Goal: Task Accomplishment & Management: Manage account settings

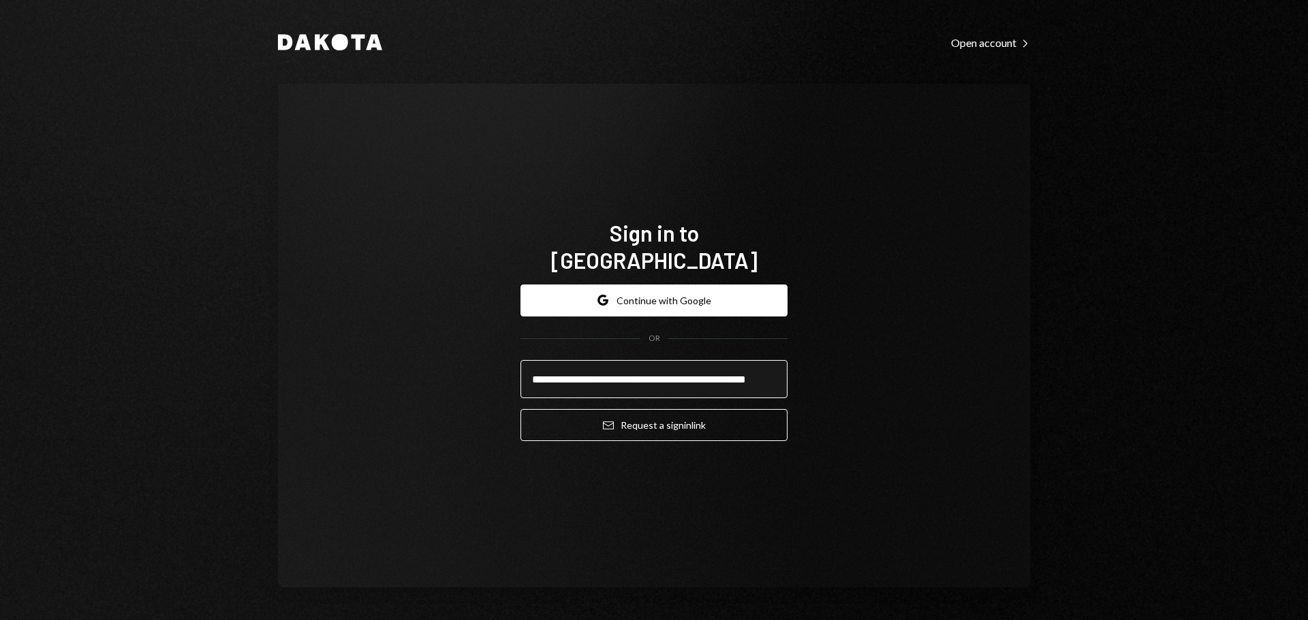
click at [663, 366] on input "**********" at bounding box center [653, 379] width 267 height 38
type input "**********"
click at [520, 409] on button "Email Request a sign in link" at bounding box center [653, 425] width 267 height 32
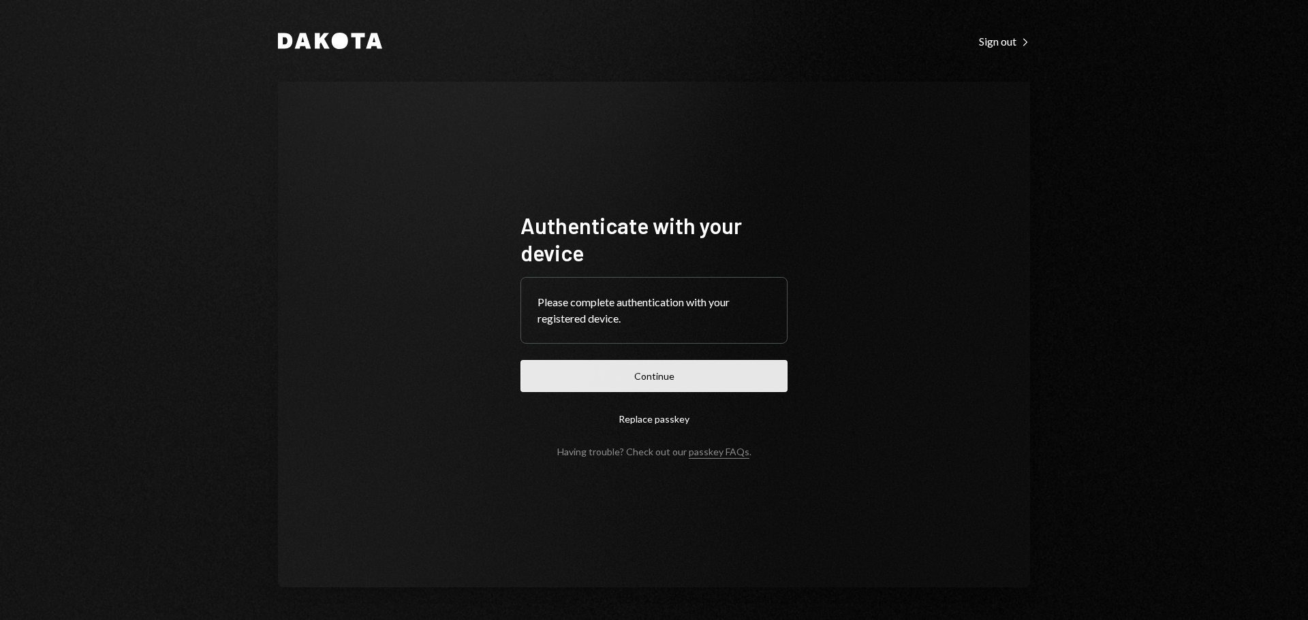
click at [642, 366] on button "Continue" at bounding box center [653, 376] width 267 height 32
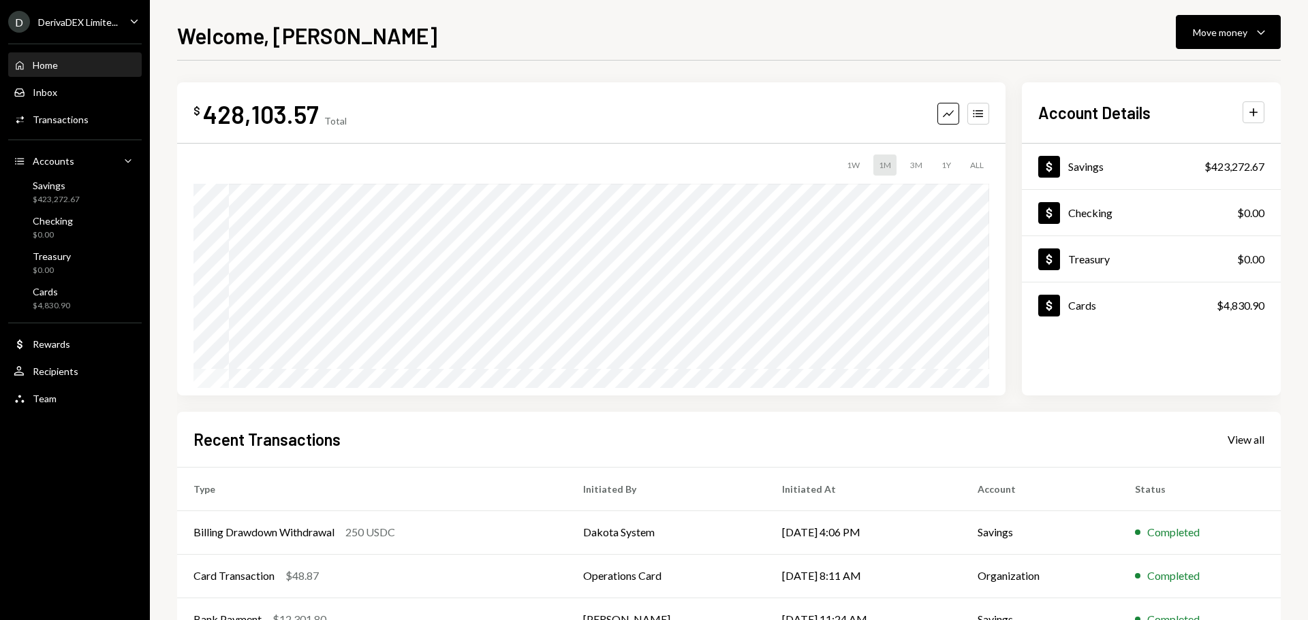
click at [55, 27] on div "DerivaDEX Limite..." at bounding box center [78, 22] width 80 height 12
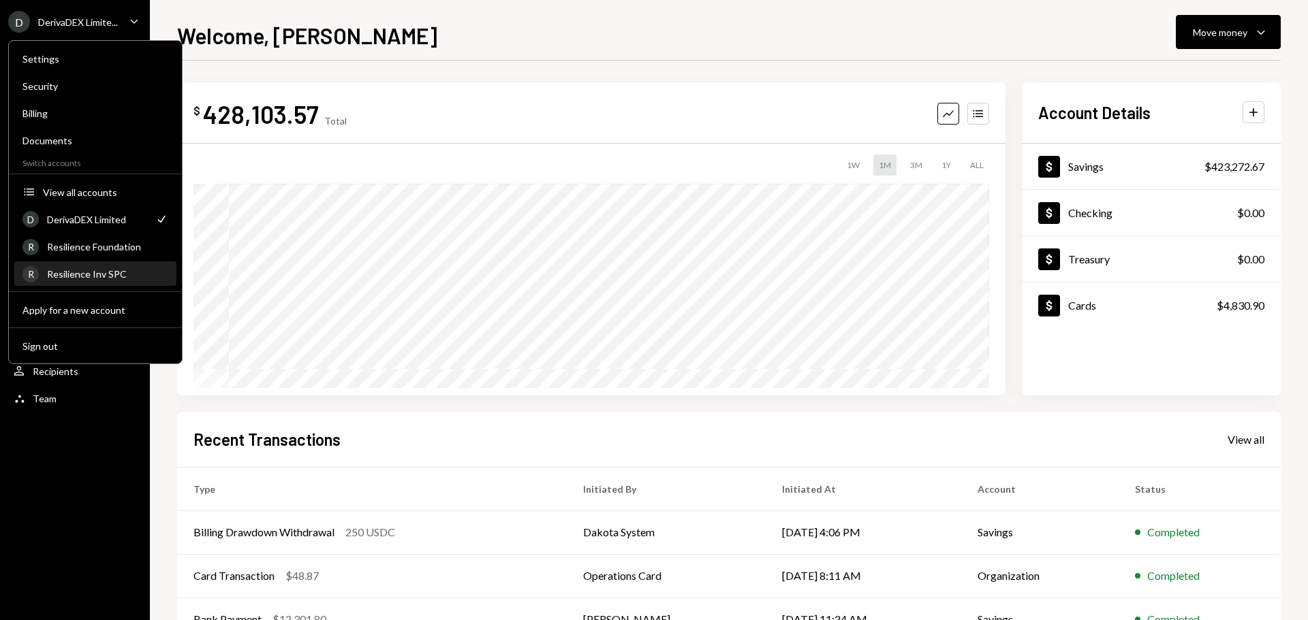
click at [107, 272] on div "Resilience Inv SPC" at bounding box center [107, 274] width 121 height 12
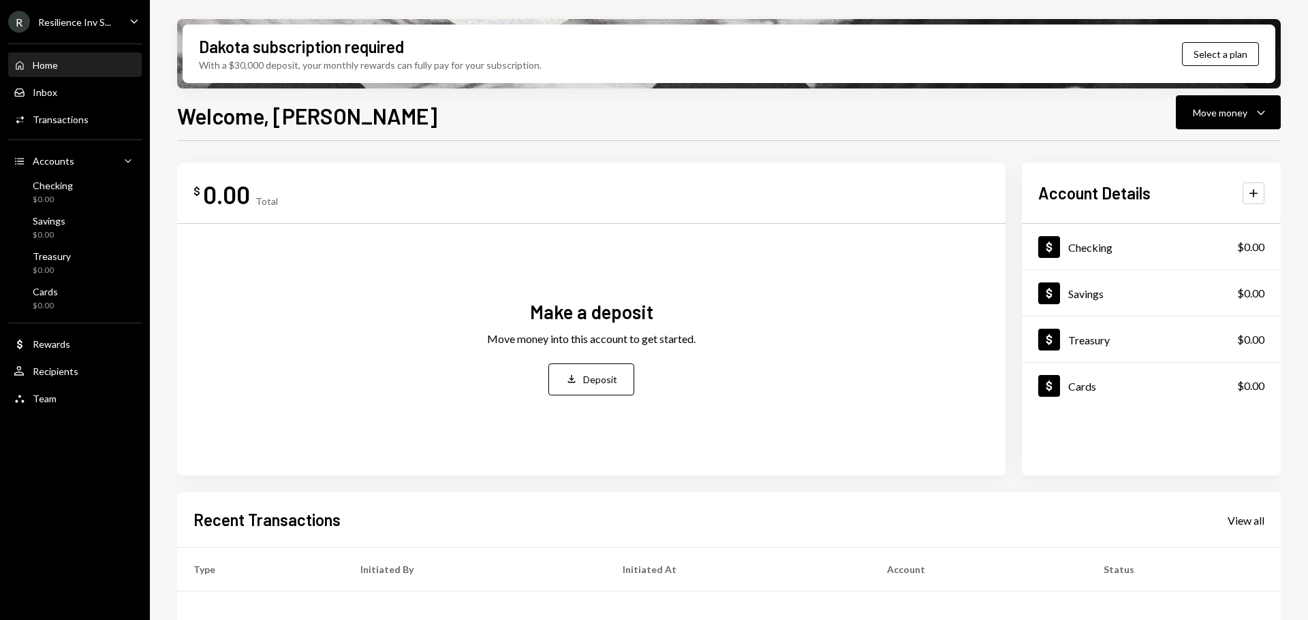
click at [82, 26] on div "Resilience Inv S..." at bounding box center [74, 22] width 73 height 12
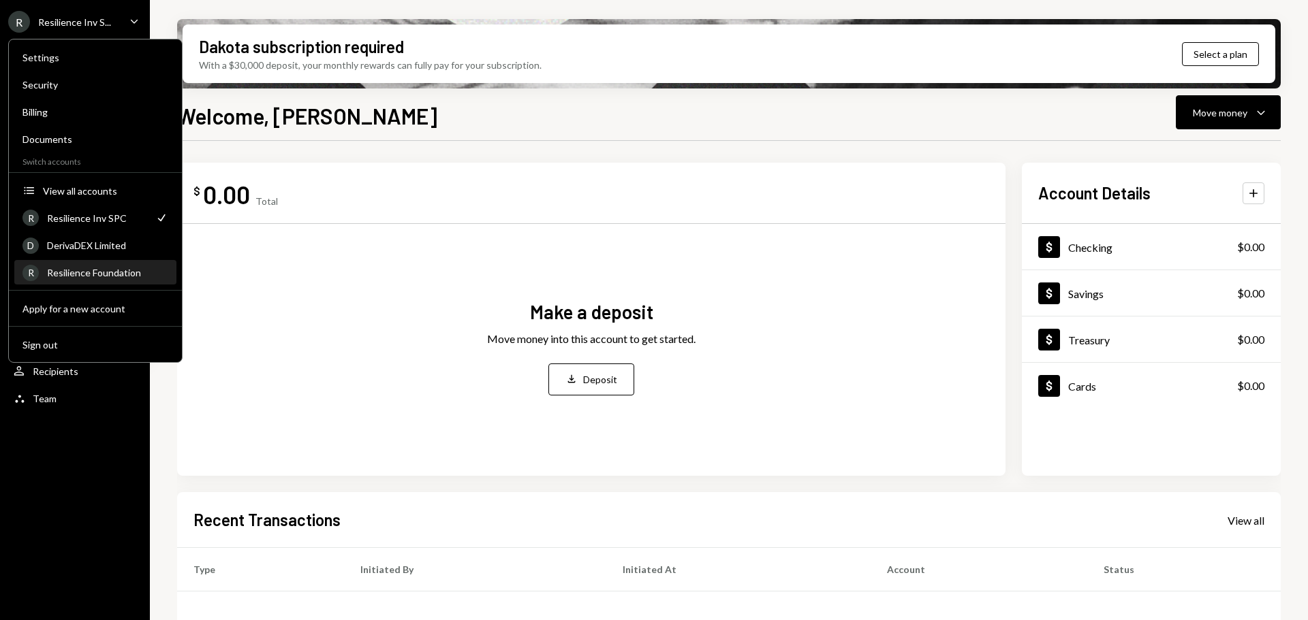
click at [85, 274] on div "Resilience Foundation" at bounding box center [107, 273] width 121 height 12
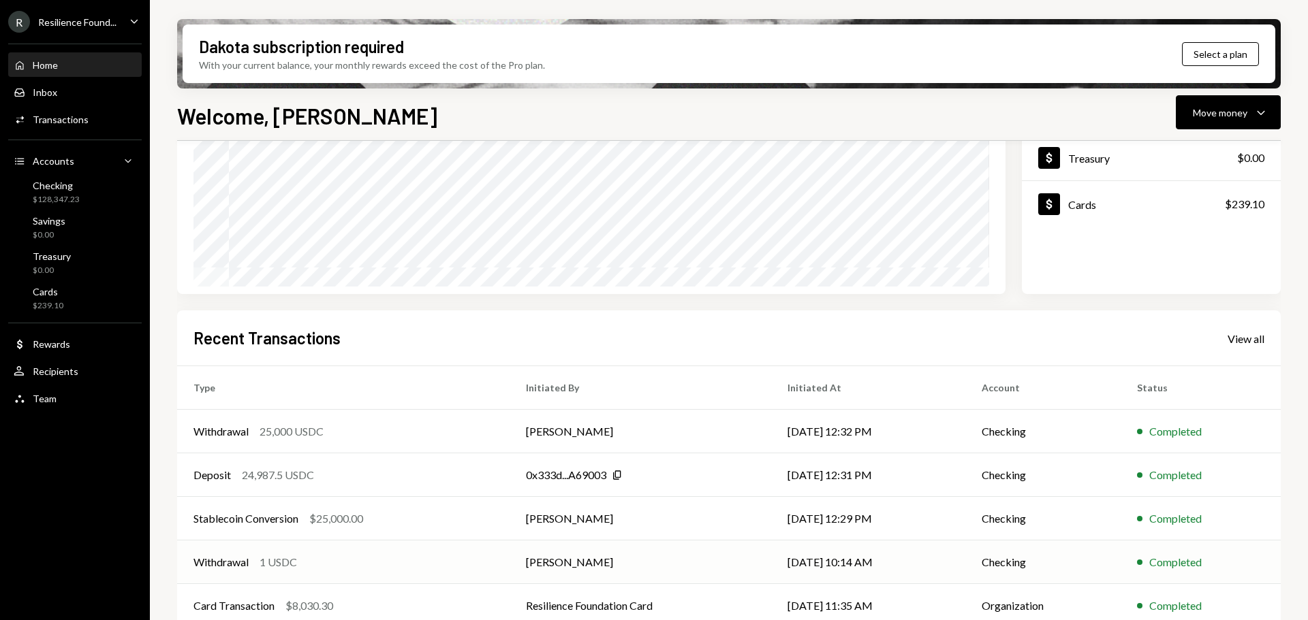
scroll to position [201, 0]
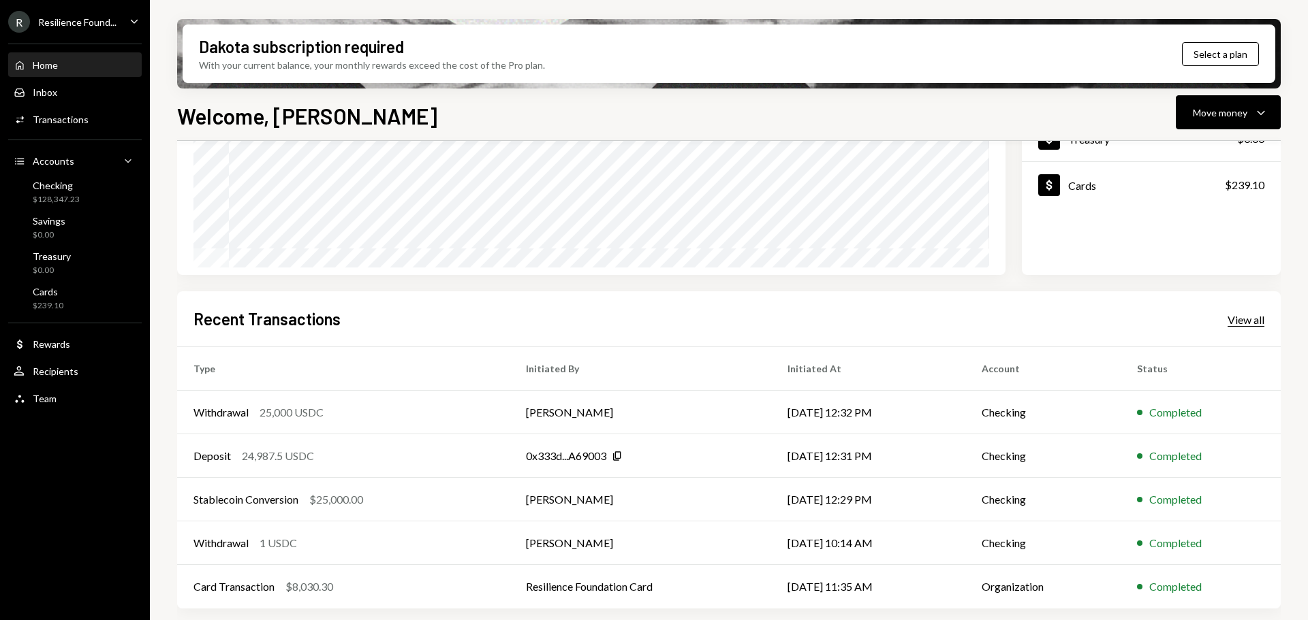
click at [1238, 317] on div "View all" at bounding box center [1245, 320] width 37 height 14
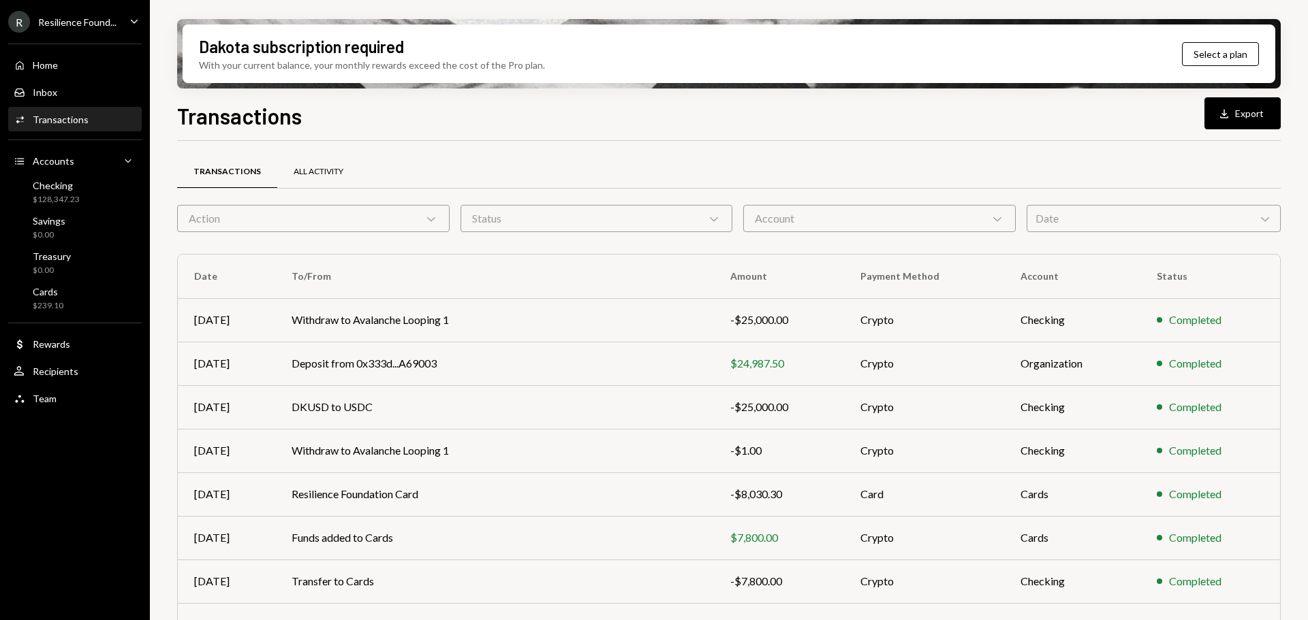
click at [323, 178] on div "All Activity" at bounding box center [318, 172] width 82 height 33
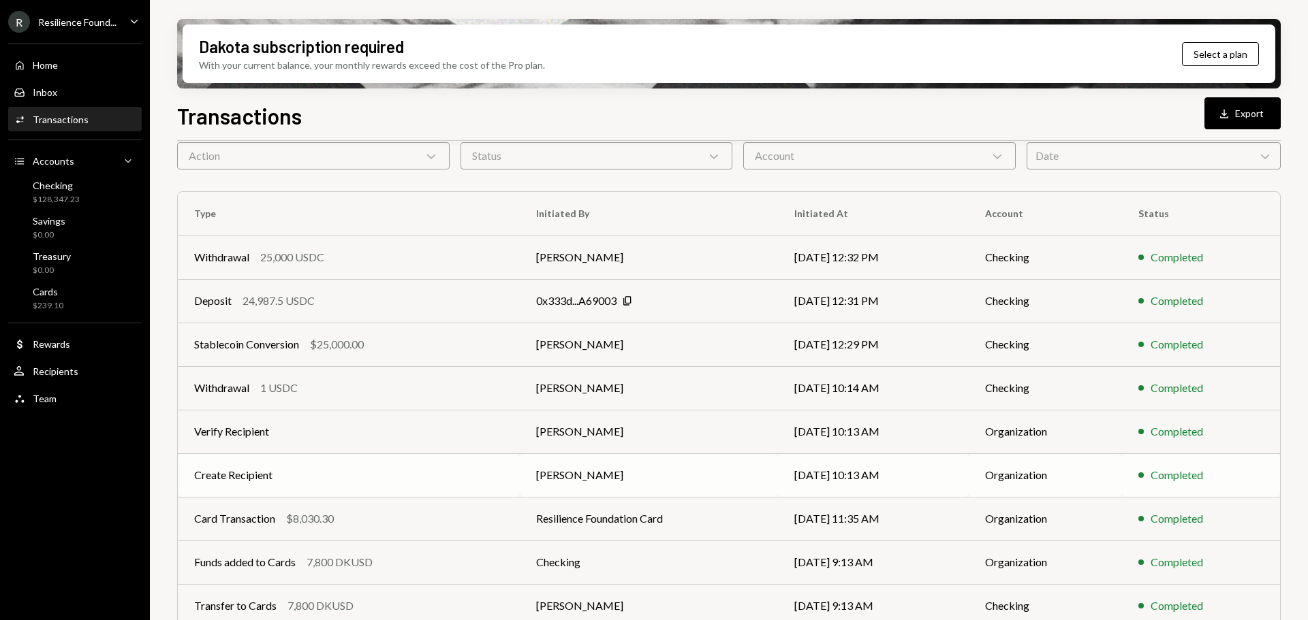
scroll to position [155, 0]
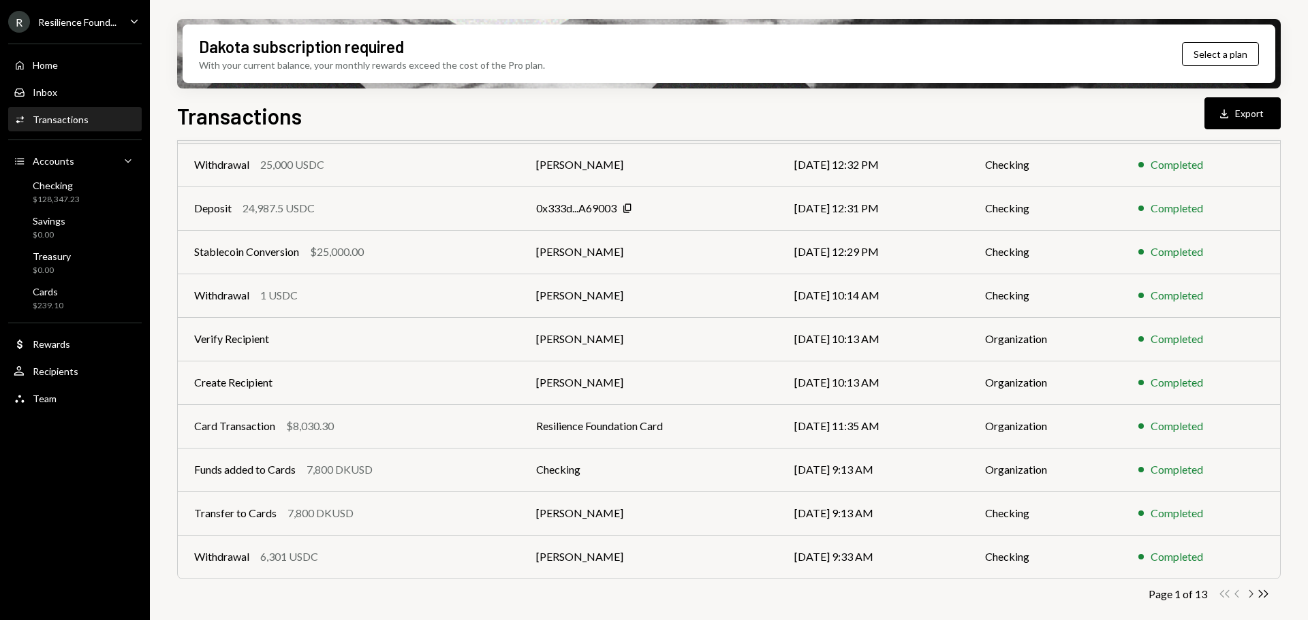
click at [1248, 591] on icon "Chevron Right" at bounding box center [1250, 594] width 13 height 13
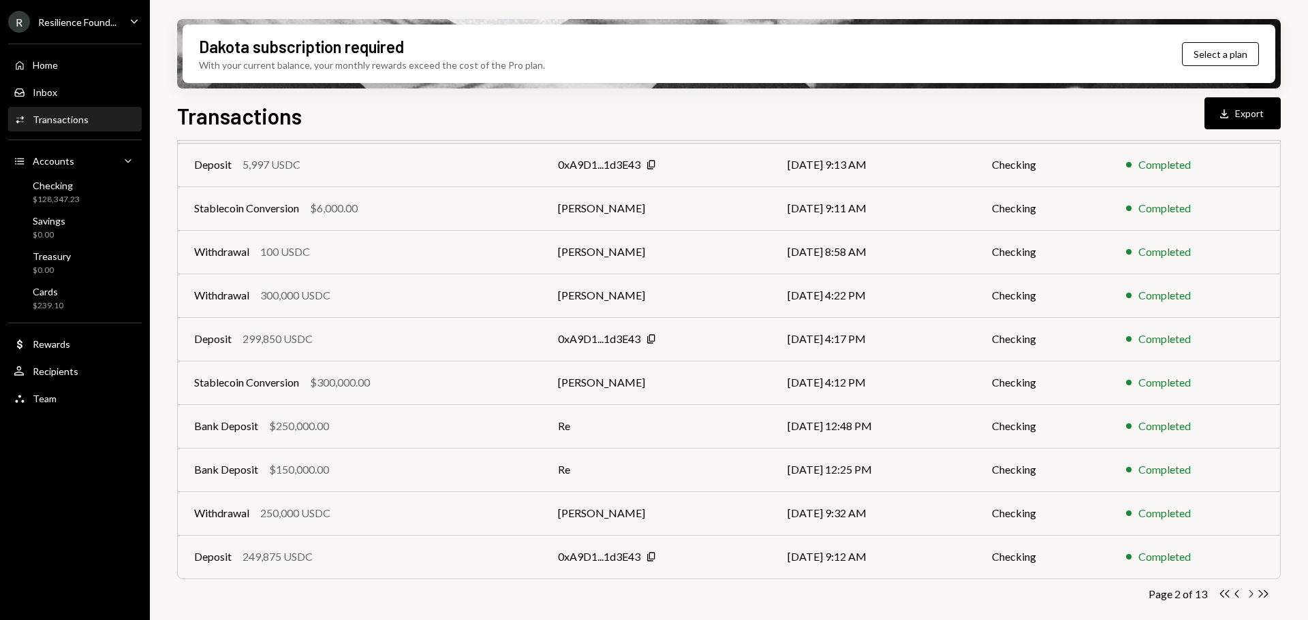
click at [1248, 595] on icon "Chevron Right" at bounding box center [1250, 594] width 13 height 13
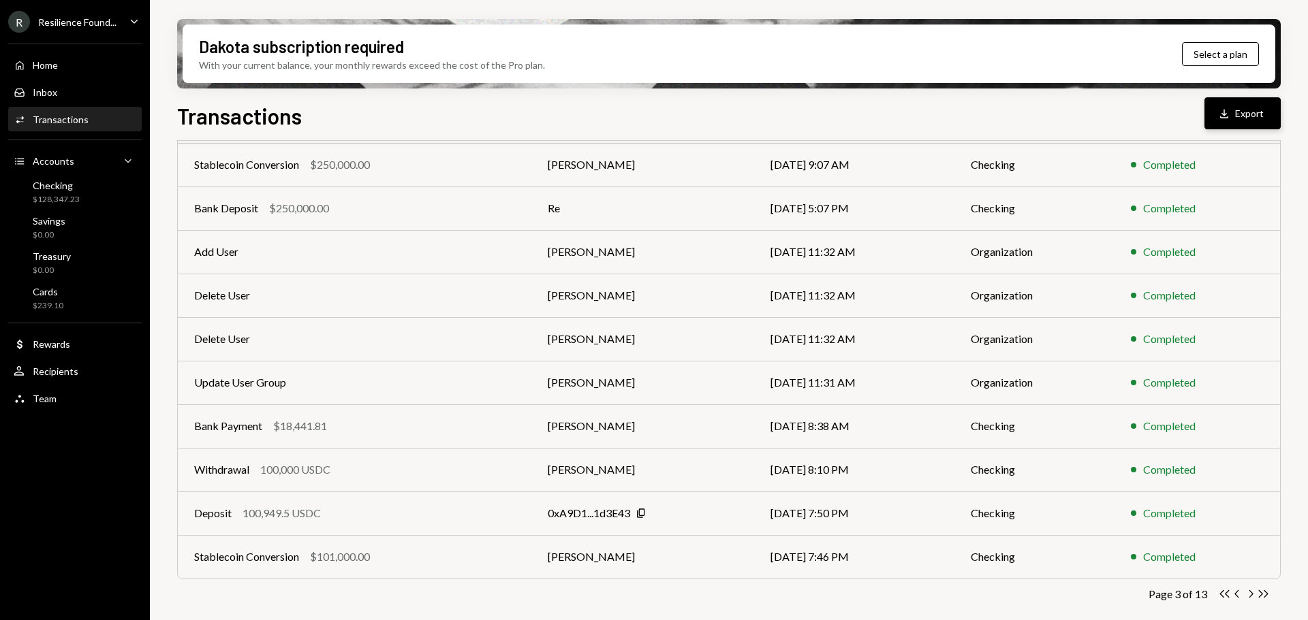
click at [1261, 112] on button "Download Export" at bounding box center [1242, 113] width 76 height 32
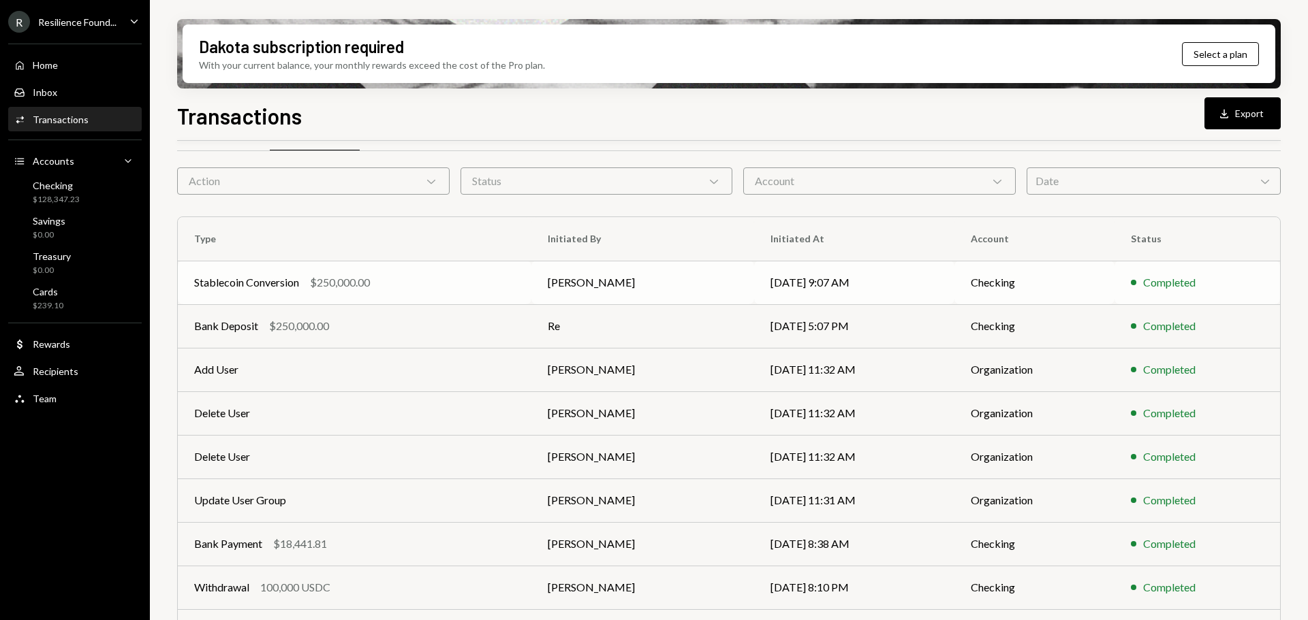
scroll to position [0, 0]
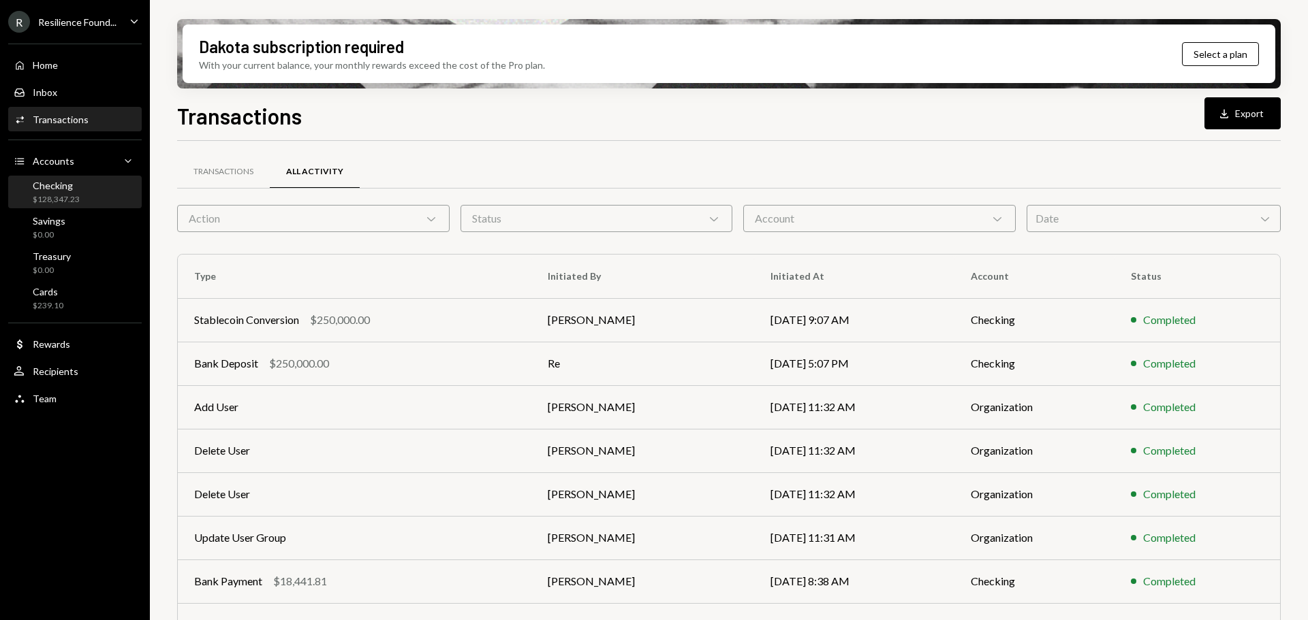
click at [79, 192] on div "Checking $128,347.23" at bounding box center [75, 193] width 123 height 26
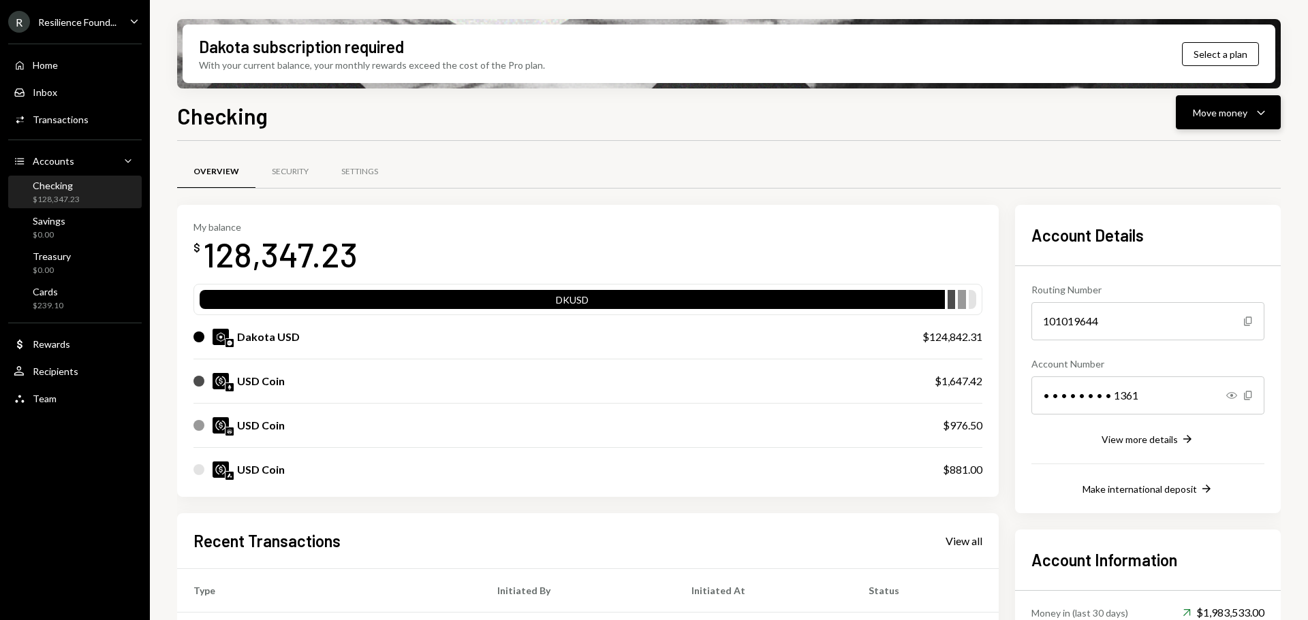
click at [1248, 121] on button "Move money Caret Down" at bounding box center [1227, 112] width 105 height 34
click at [834, 170] on div "Overview Security Settings" at bounding box center [728, 172] width 1103 height 35
click at [84, 195] on div "Checking $128,347.23" at bounding box center [75, 193] width 123 height 26
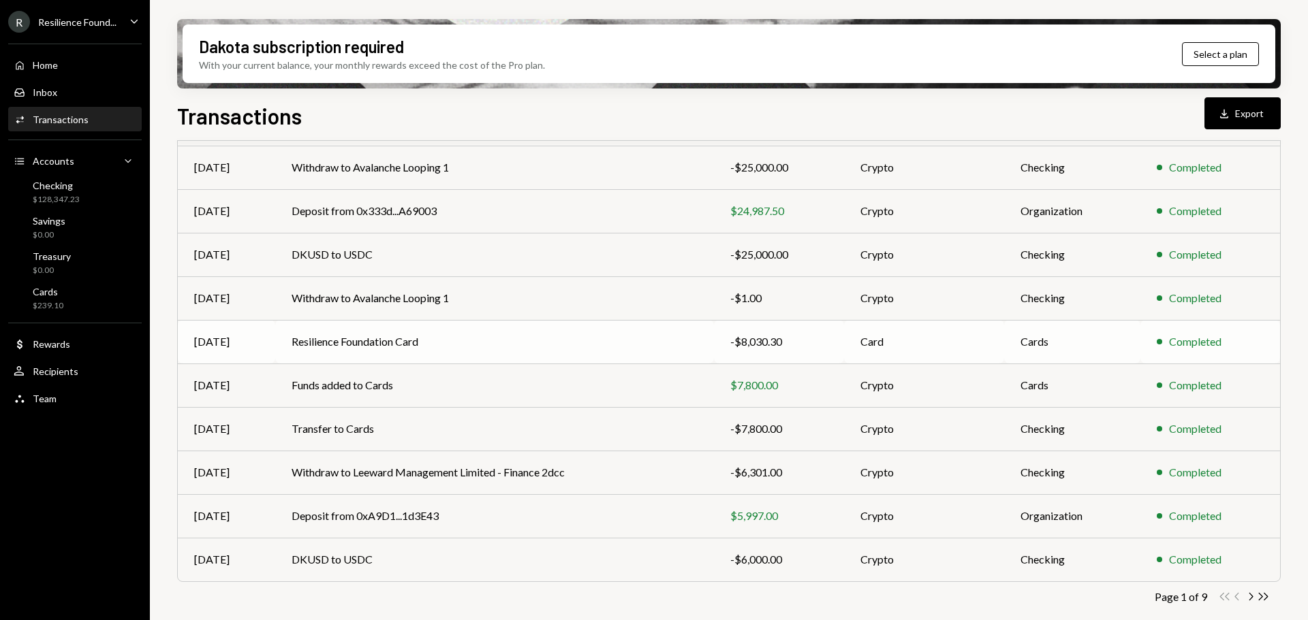
scroll to position [155, 0]
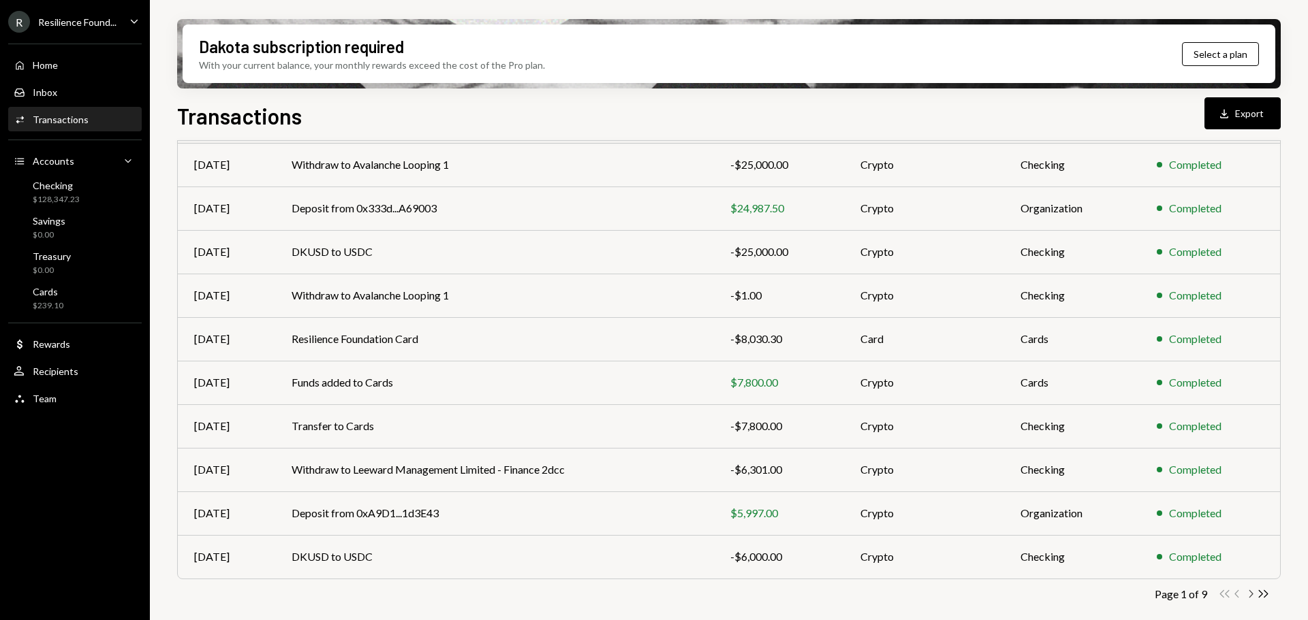
click at [1254, 596] on icon "Chevron Right" at bounding box center [1250, 594] width 13 height 13
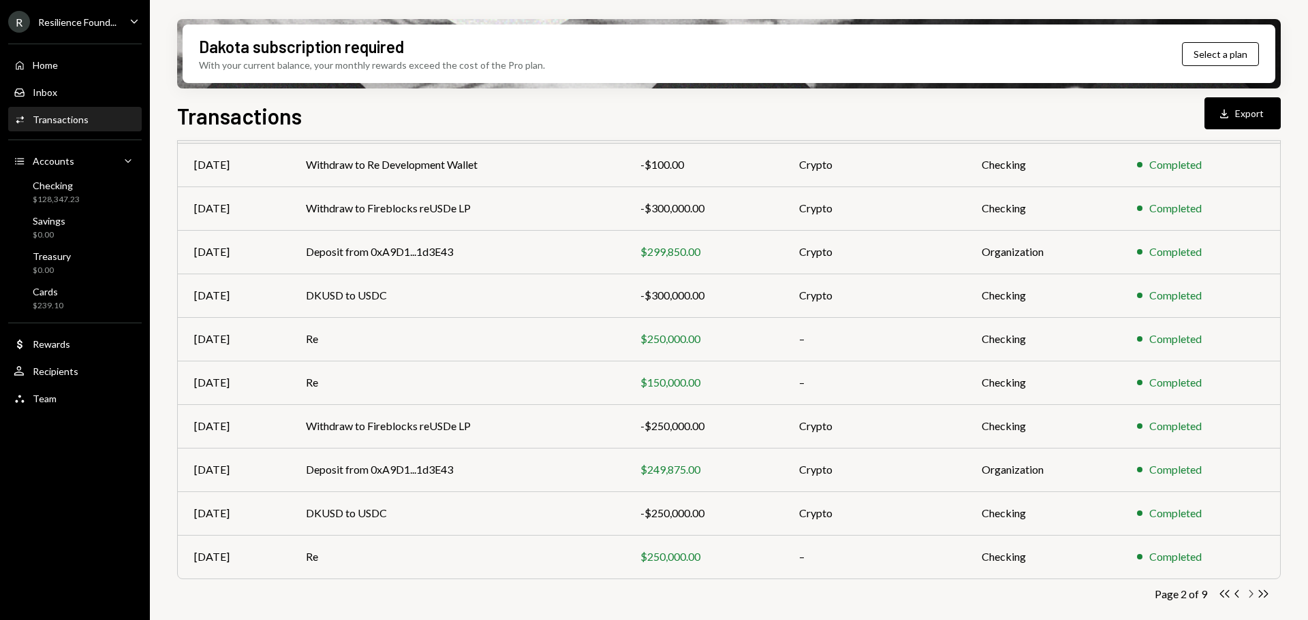
click at [1246, 595] on icon "Chevron Right" at bounding box center [1250, 594] width 13 height 13
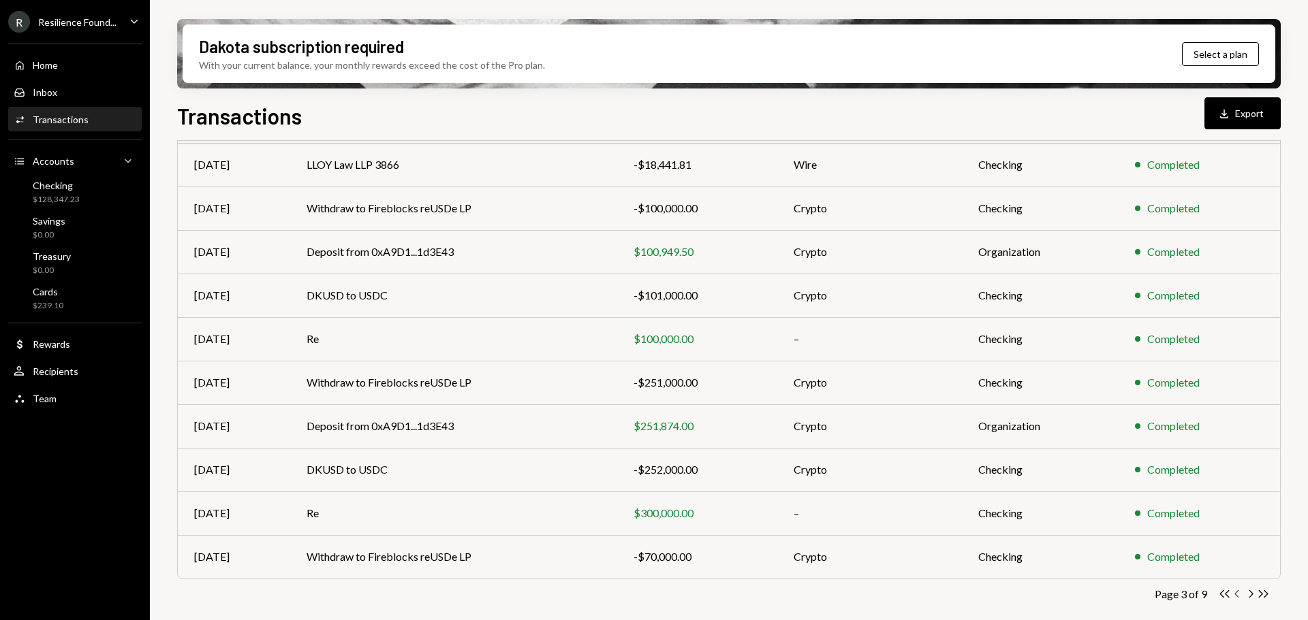
click at [1235, 599] on icon "Chevron Left" at bounding box center [1237, 594] width 13 height 13
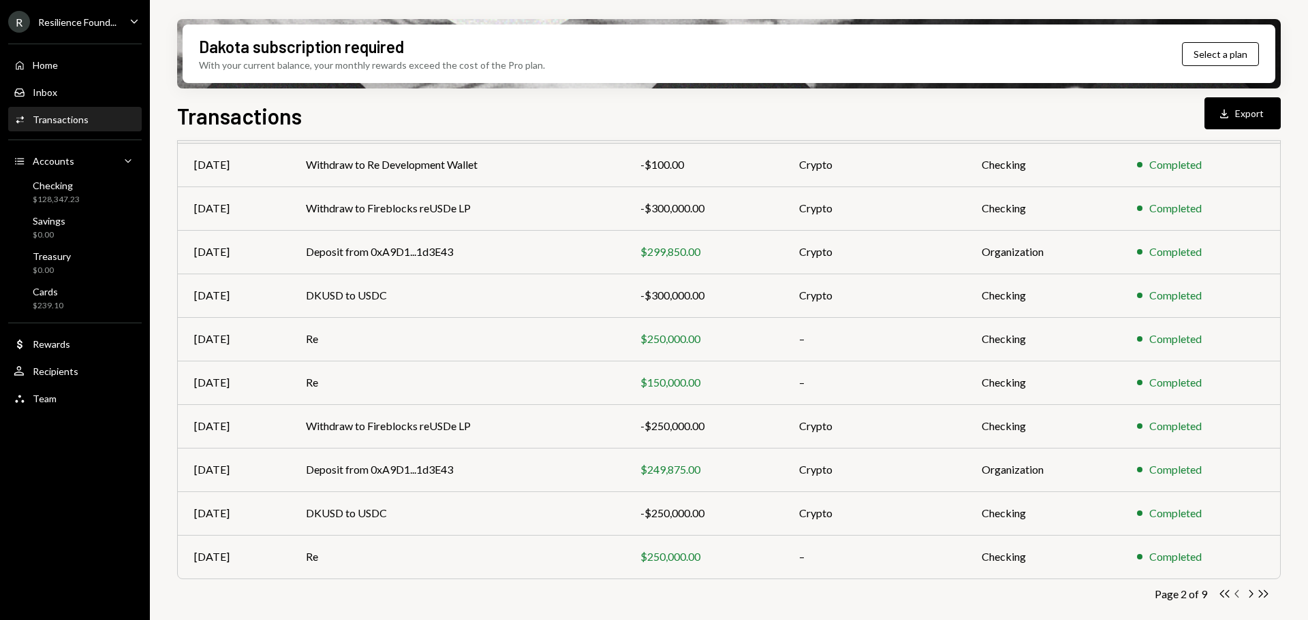
click at [1235, 599] on icon "Chevron Left" at bounding box center [1237, 594] width 13 height 13
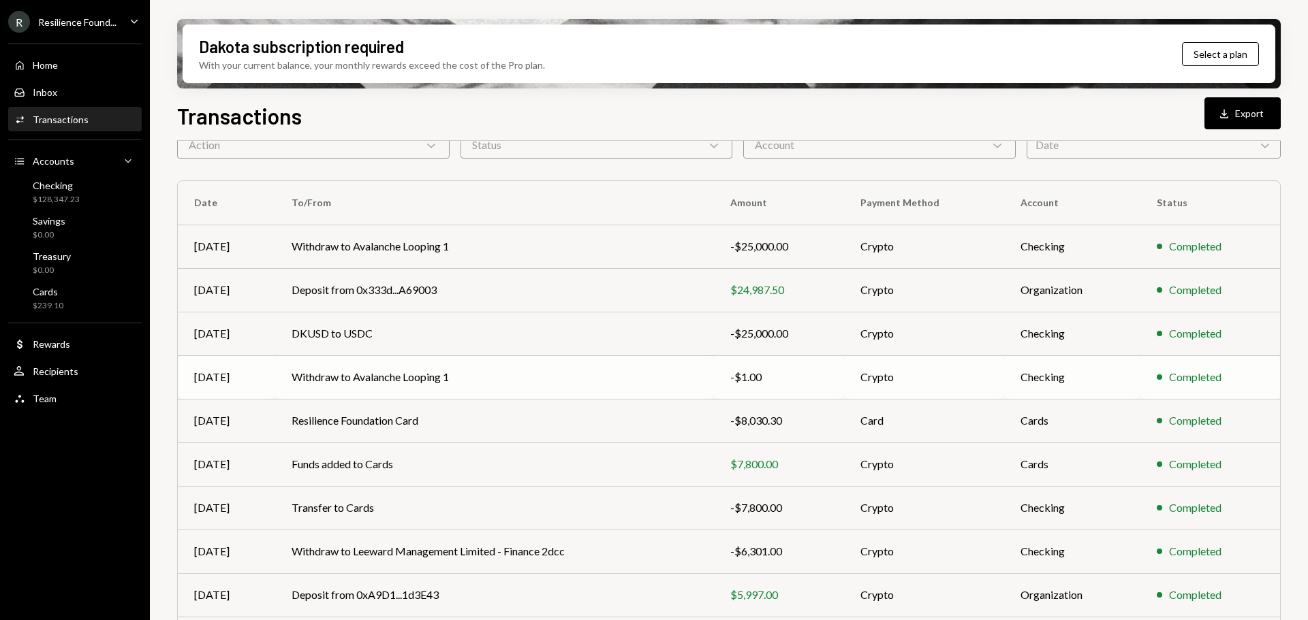
scroll to position [0, 0]
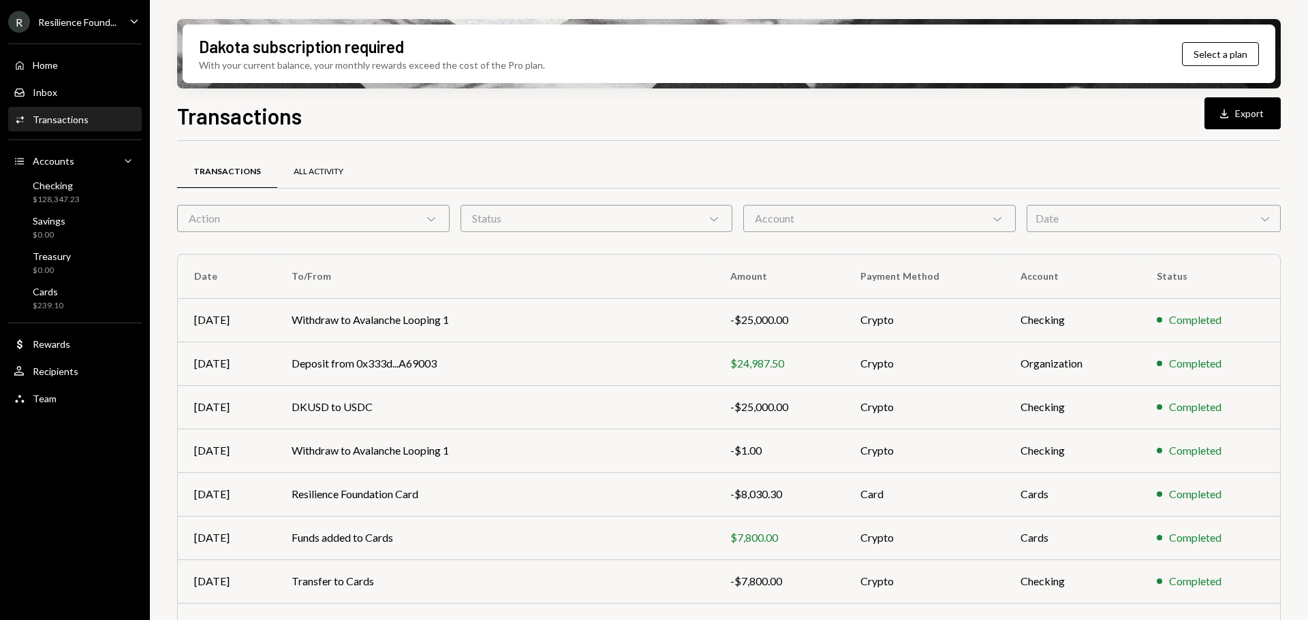
click at [326, 168] on div "All Activity" at bounding box center [319, 172] width 50 height 12
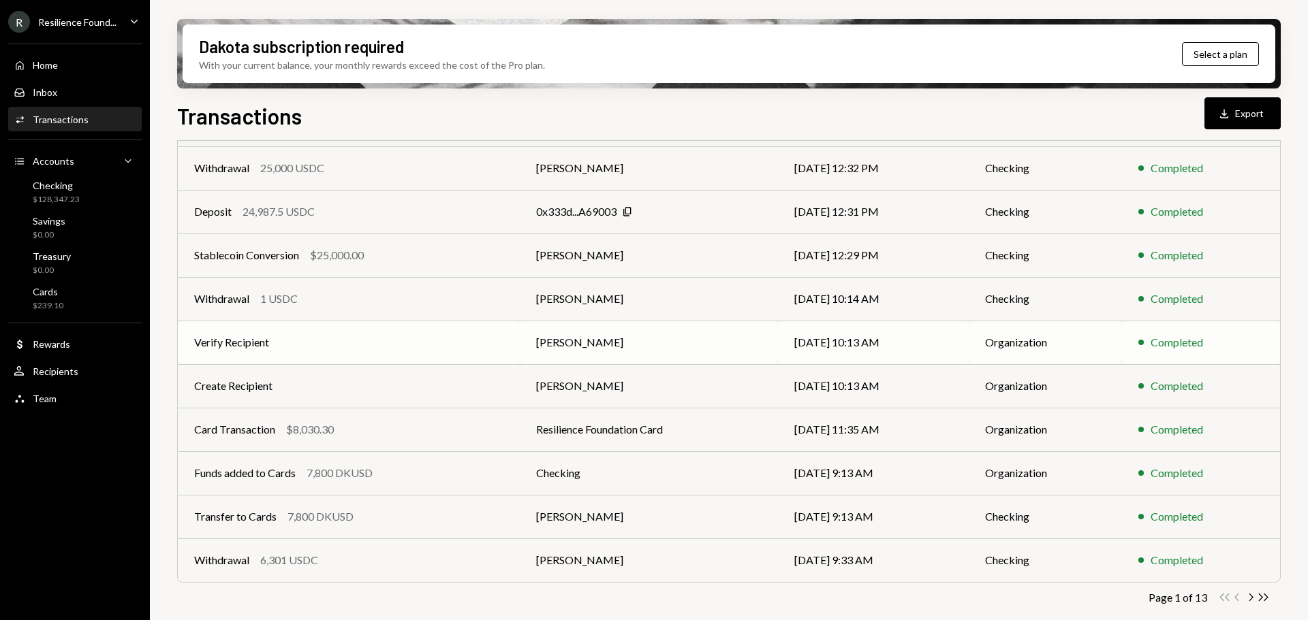
scroll to position [155, 0]
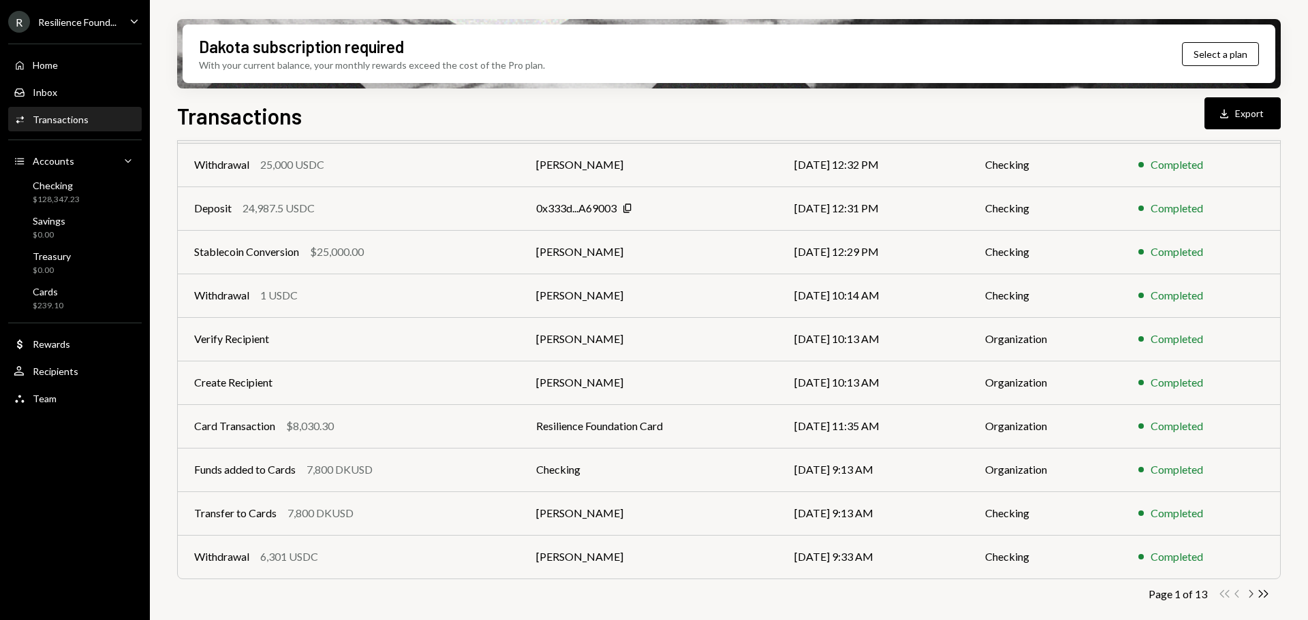
click at [1250, 595] on icon "Chevron Right" at bounding box center [1250, 594] width 13 height 13
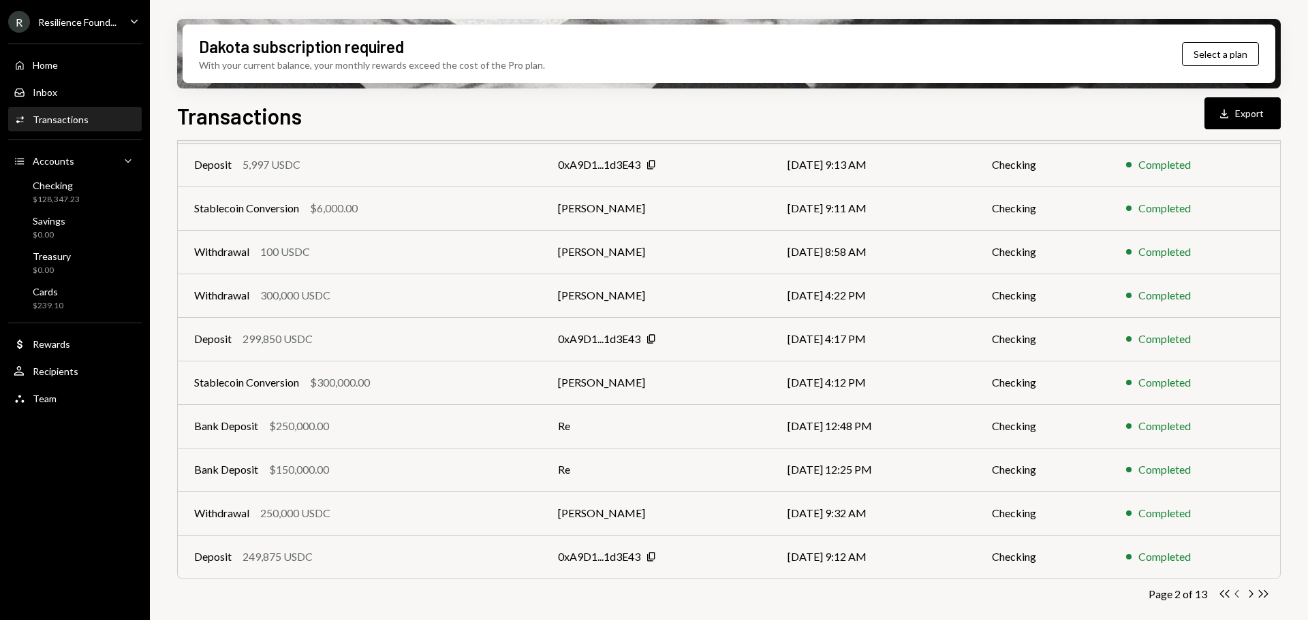
click at [1242, 592] on icon "Chevron Left" at bounding box center [1237, 594] width 13 height 13
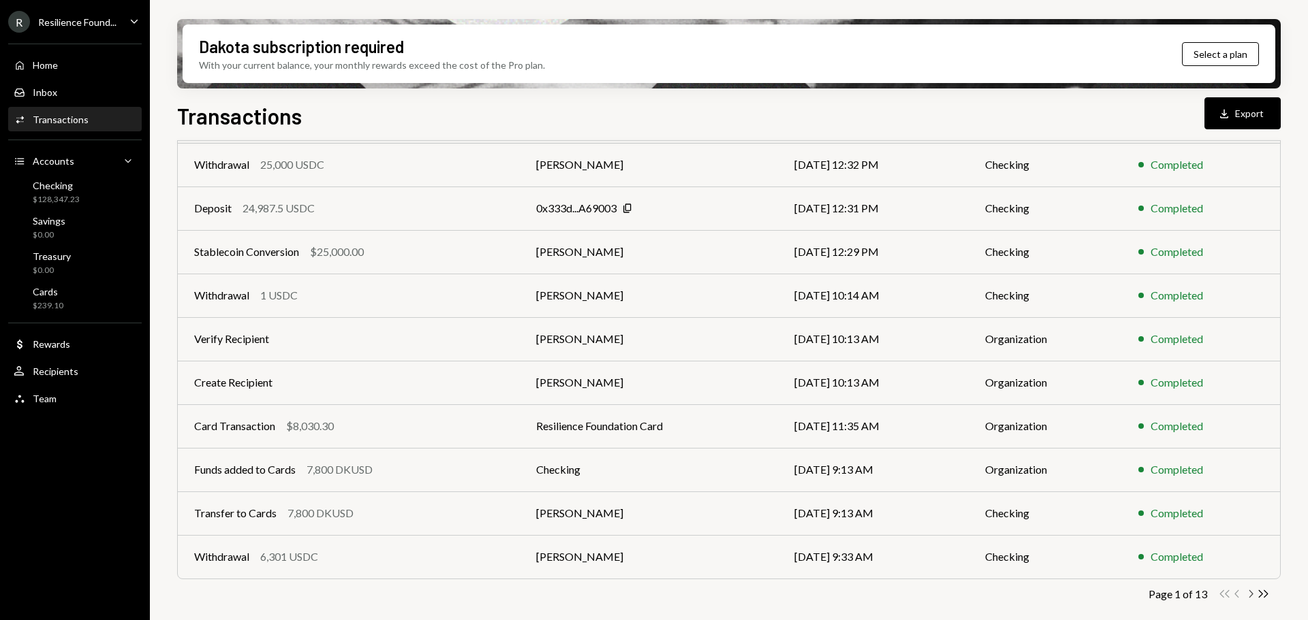
click at [1244, 592] on icon "Chevron Right" at bounding box center [1250, 594] width 13 height 13
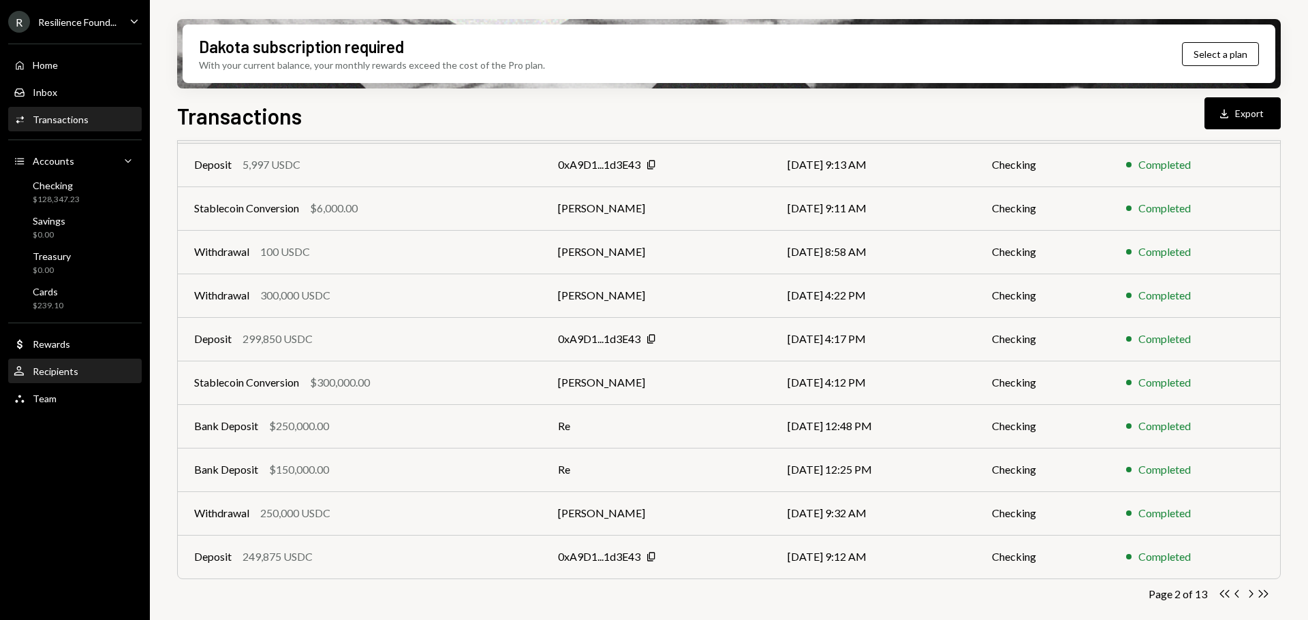
click at [50, 371] on div "Recipients" at bounding box center [56, 372] width 46 height 12
